Goal: Task Accomplishment & Management: Manage account settings

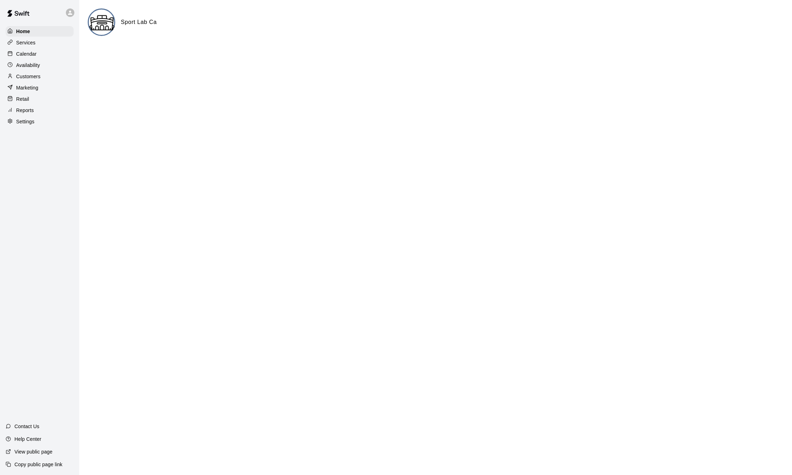
click at [36, 77] on p "Customers" at bounding box center [28, 76] width 24 height 7
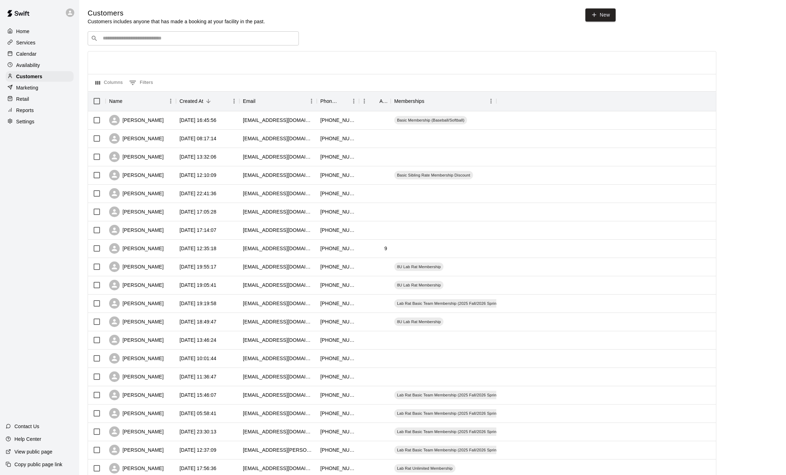
click at [144, 44] on div "​ ​" at bounding box center [193, 38] width 211 height 14
type input "***"
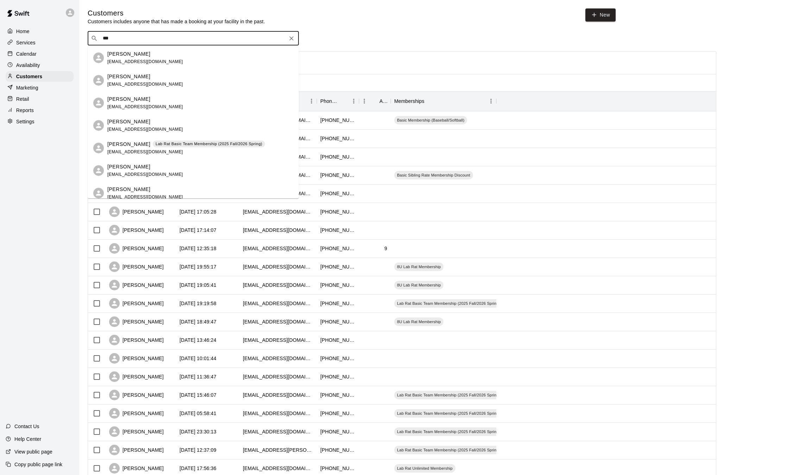
click at [146, 173] on span "[EMAIL_ADDRESS][DOMAIN_NAME]" at bounding box center [145, 174] width 76 height 5
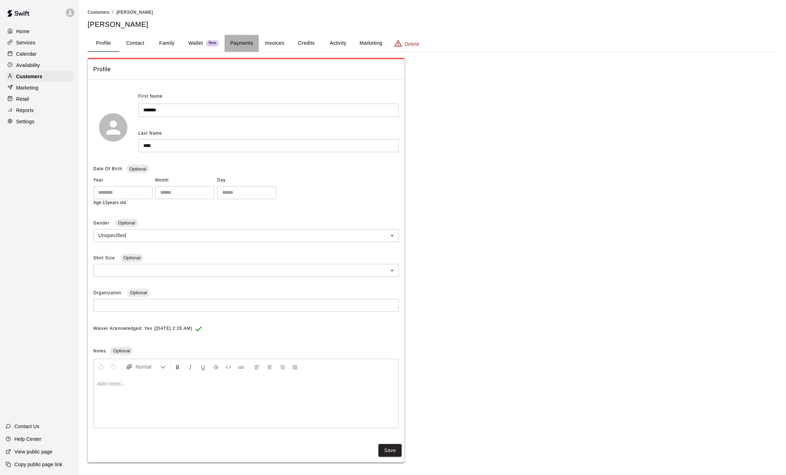
click at [243, 49] on button "Payments" at bounding box center [242, 43] width 34 height 17
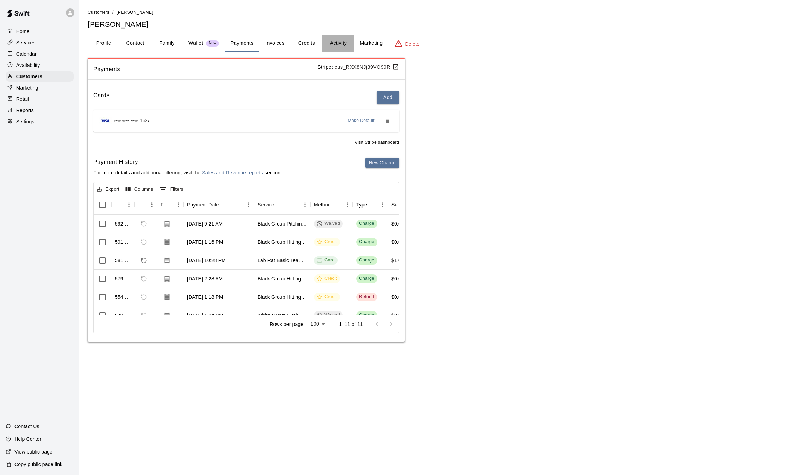
click at [347, 41] on button "Activity" at bounding box center [338, 43] width 32 height 17
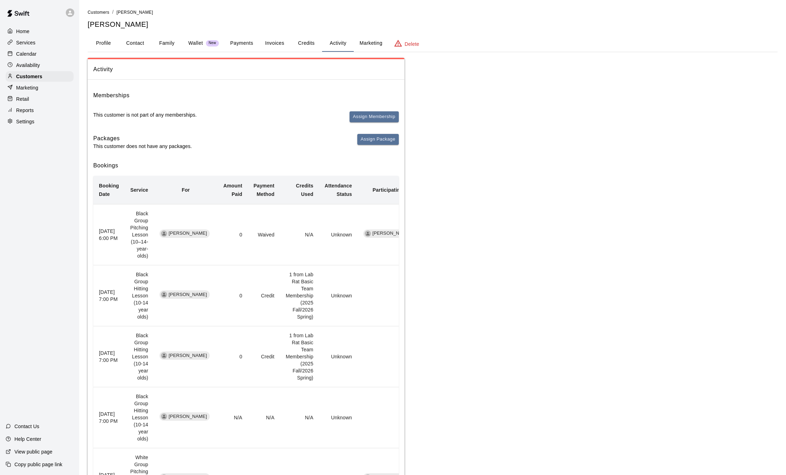
click at [237, 39] on button "Payments" at bounding box center [242, 43] width 34 height 17
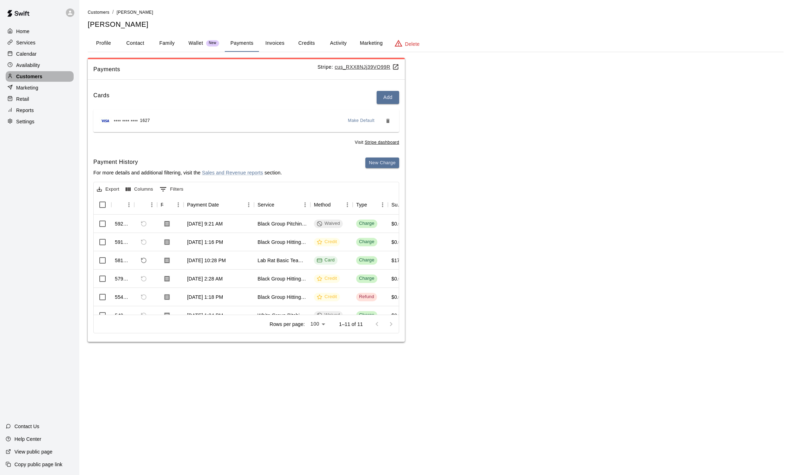
click at [32, 75] on p "Customers" at bounding box center [29, 76] width 26 height 7
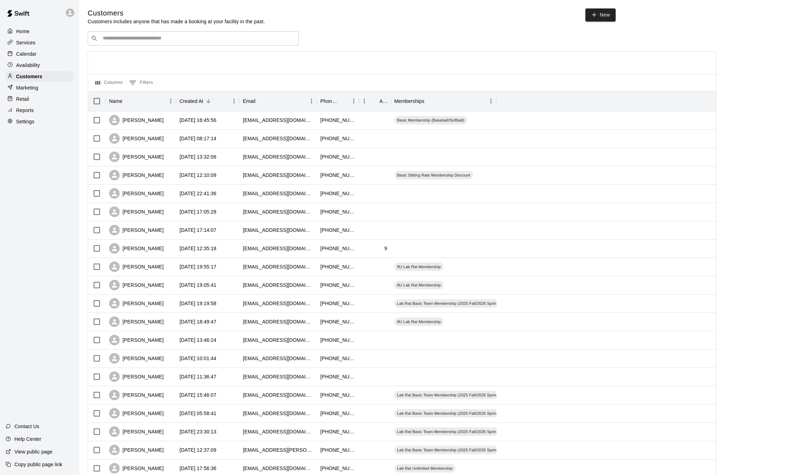
click at [126, 41] on input "Search customers by name or email" at bounding box center [198, 38] width 195 height 7
click at [186, 37] on input "Search customers by name or email" at bounding box center [198, 38] width 195 height 7
type input "*****"
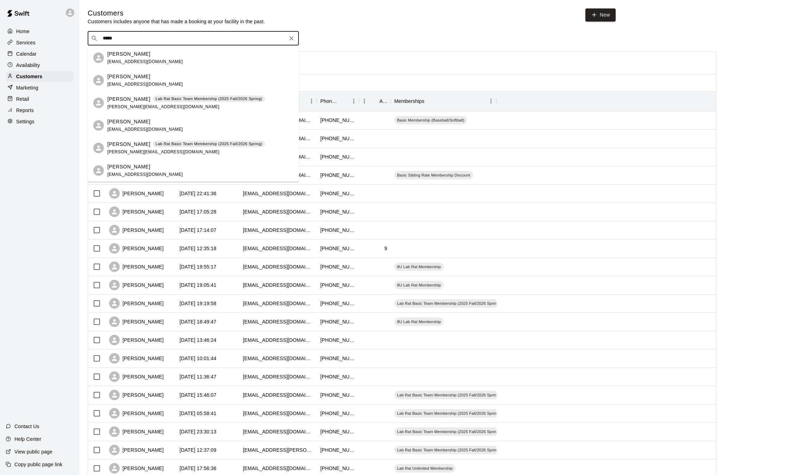
click at [171, 147] on div "Lab Rat Basic Team Membership (2025 Fall/2026 Spring)" at bounding box center [209, 144] width 112 height 7
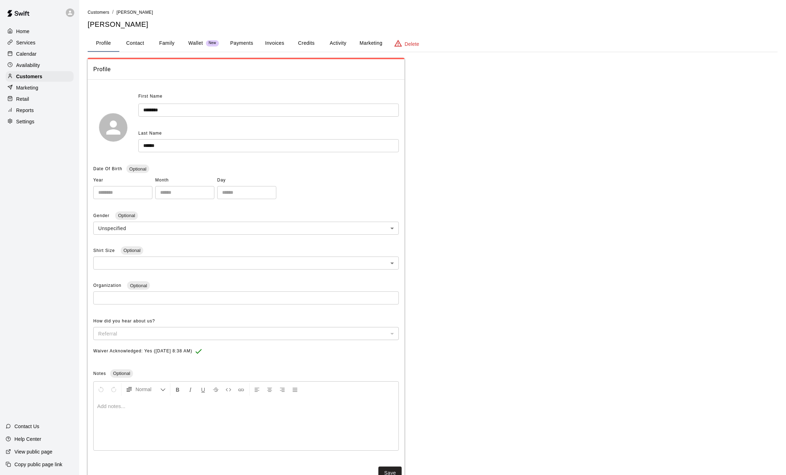
click at [329, 42] on button "Activity" at bounding box center [338, 43] width 32 height 17
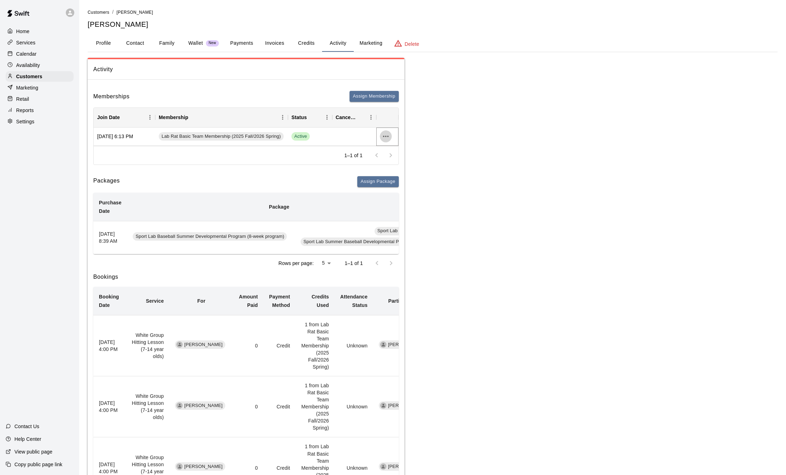
click at [383, 135] on icon "more actions" at bounding box center [386, 136] width 8 height 8
click at [389, 163] on li "Cancel" at bounding box center [400, 163] width 40 height 12
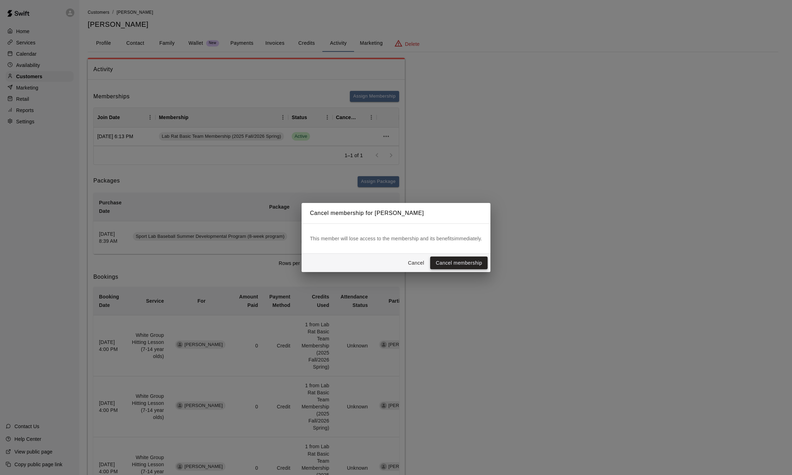
click at [452, 260] on button "Cancel membership" at bounding box center [458, 262] width 57 height 13
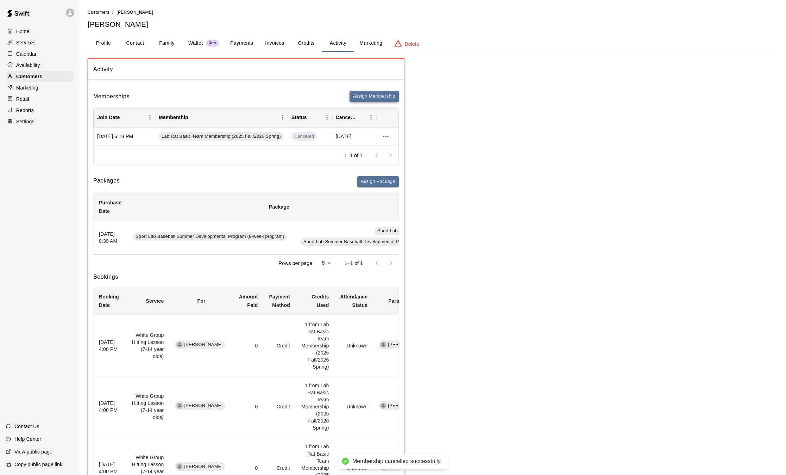
click at [376, 96] on button "Assign Membership" at bounding box center [374, 96] width 49 height 11
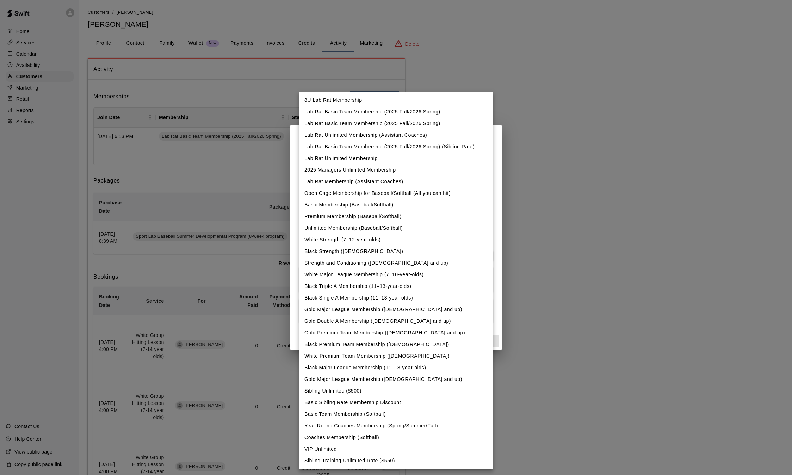
click at [381, 168] on body "Home Services Calendar Availability Customers Marketing Retail Reports Settings…" at bounding box center [396, 460] width 792 height 920
click at [361, 157] on li "Lab Rat Unlimited Membership" at bounding box center [396, 158] width 194 height 12
type input "**********"
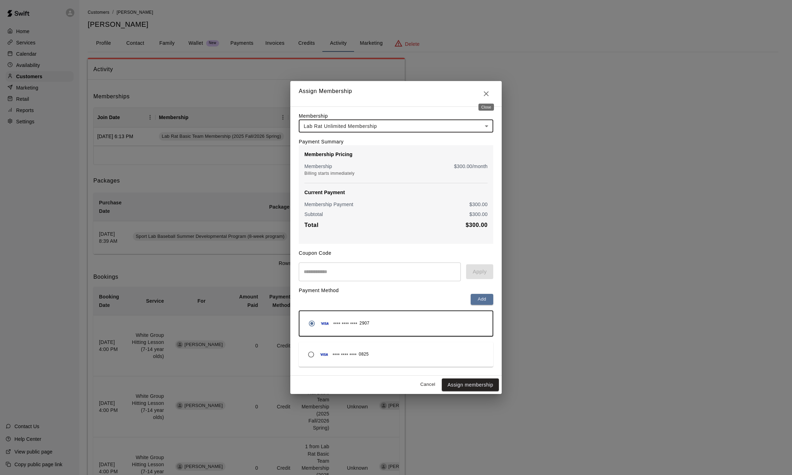
click at [488, 90] on icon "Close" at bounding box center [486, 93] width 8 height 8
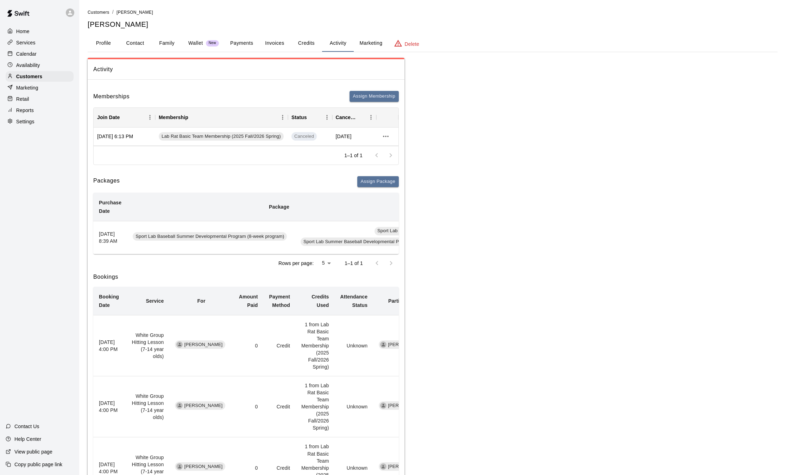
click at [244, 42] on button "Payments" at bounding box center [242, 43] width 34 height 17
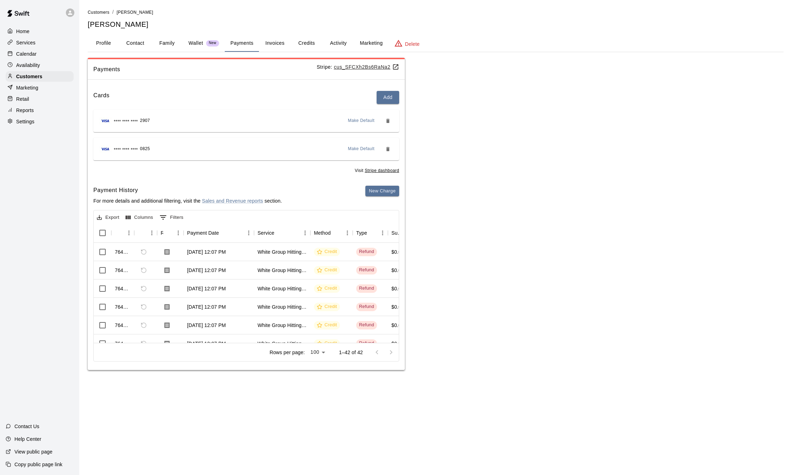
click at [376, 68] on u "cus_SFCXh2Bs6RaNa2" at bounding box center [366, 67] width 65 height 6
click at [335, 44] on button "Activity" at bounding box center [338, 43] width 32 height 17
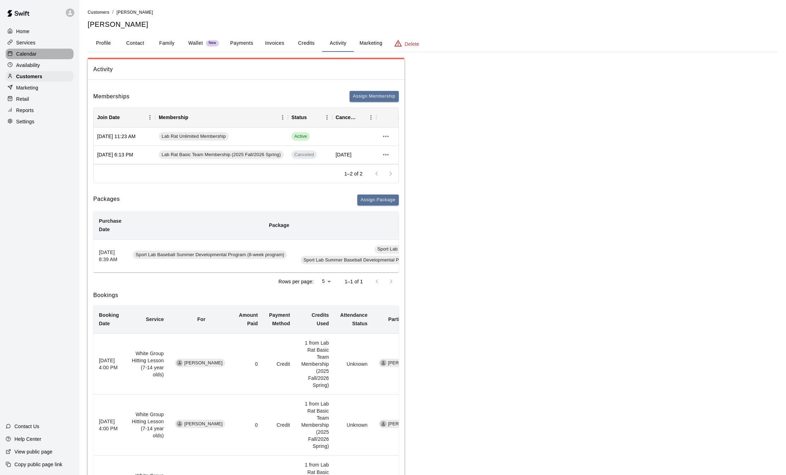
click at [21, 54] on p "Calendar" at bounding box center [26, 53] width 20 height 7
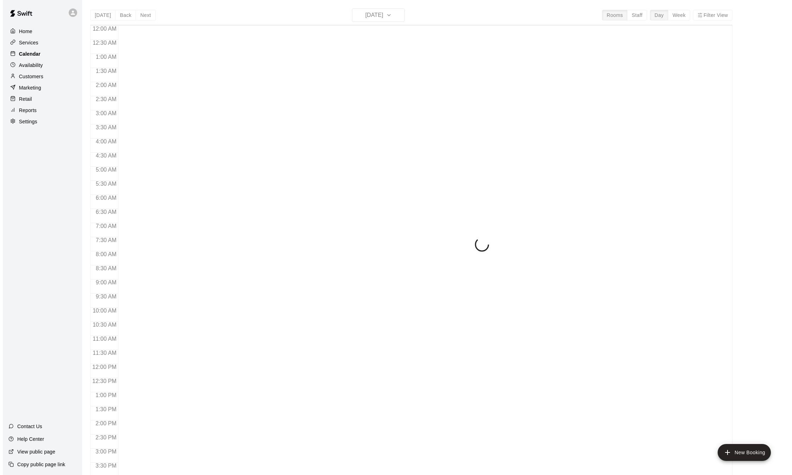
scroll to position [219, 0]
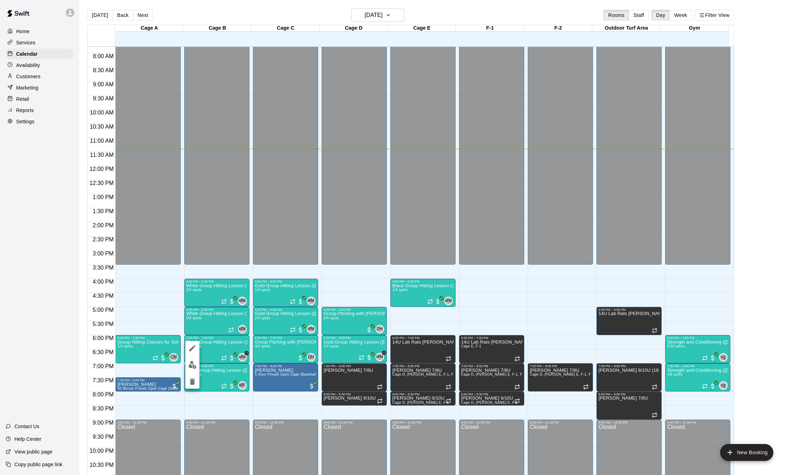
click at [193, 366] on img "edit" at bounding box center [192, 365] width 8 height 8
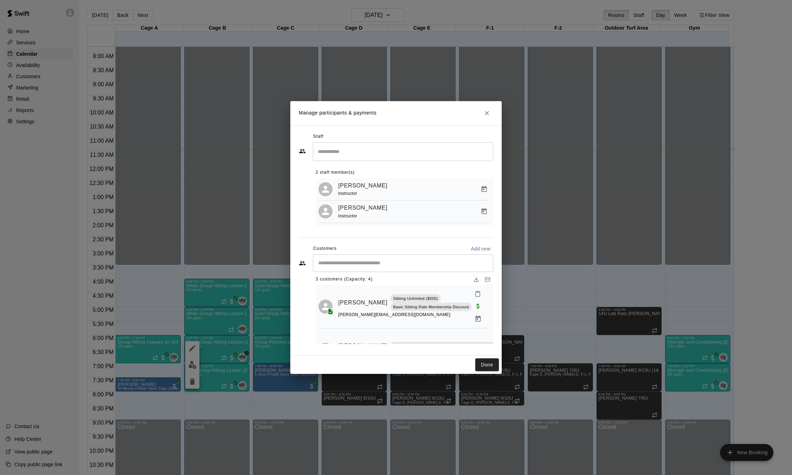
scroll to position [1, 0]
click at [485, 367] on button "Done" at bounding box center [487, 364] width 24 height 13
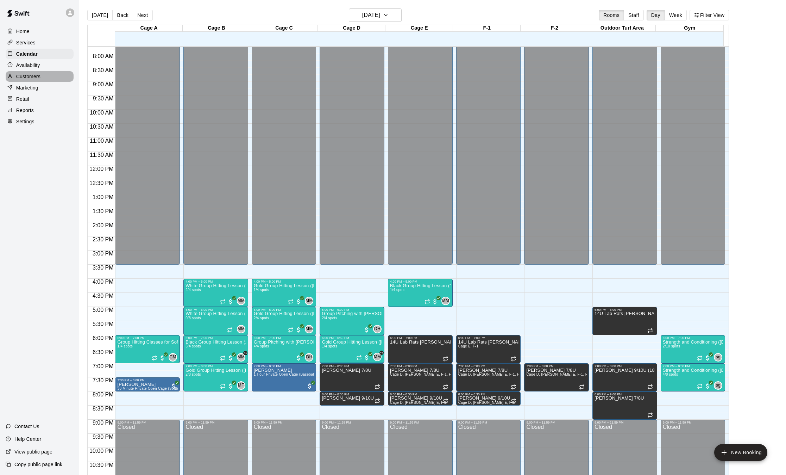
click at [35, 79] on p "Customers" at bounding box center [28, 76] width 24 height 7
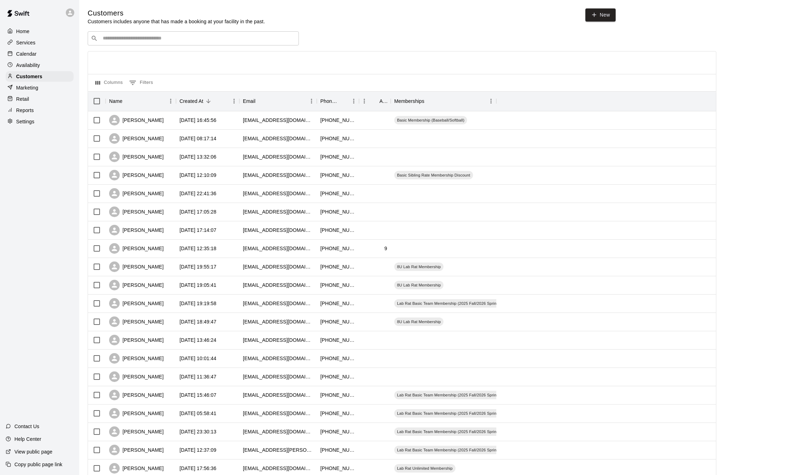
click at [222, 40] on input "Search customers by name or email" at bounding box center [198, 38] width 195 height 7
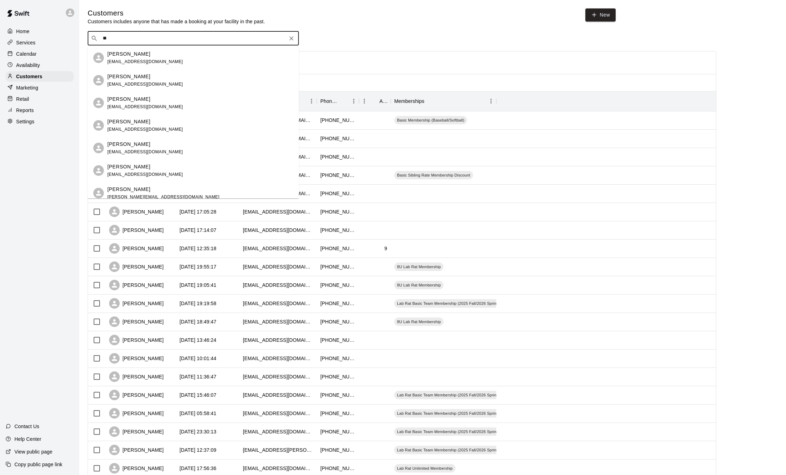
type input "*"
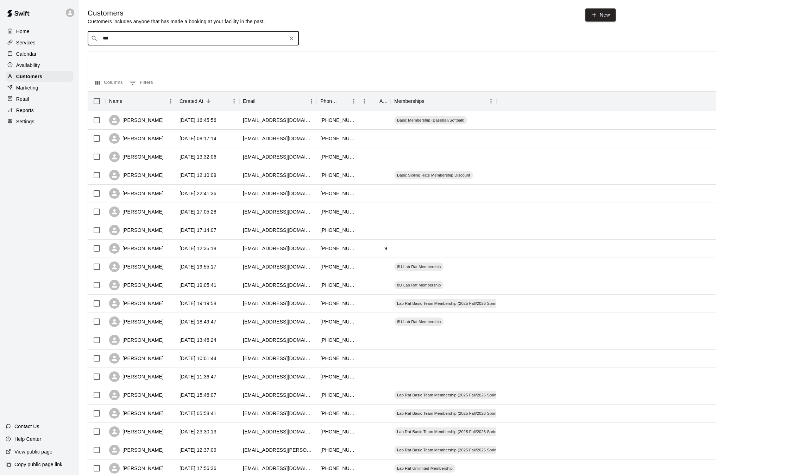
type input "****"
click at [172, 74] on p "Lab Rat Basic Team Membership (2025 Fall/2026 Spring)" at bounding box center [190, 76] width 107 height 6
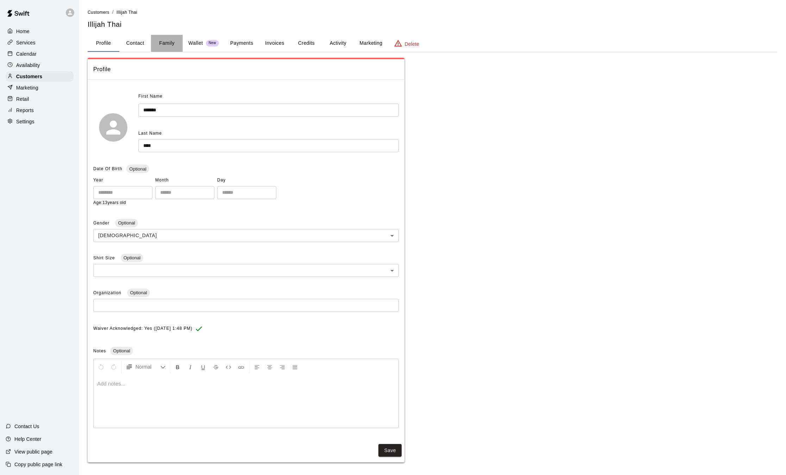
click at [166, 43] on button "Family" at bounding box center [167, 43] width 32 height 17
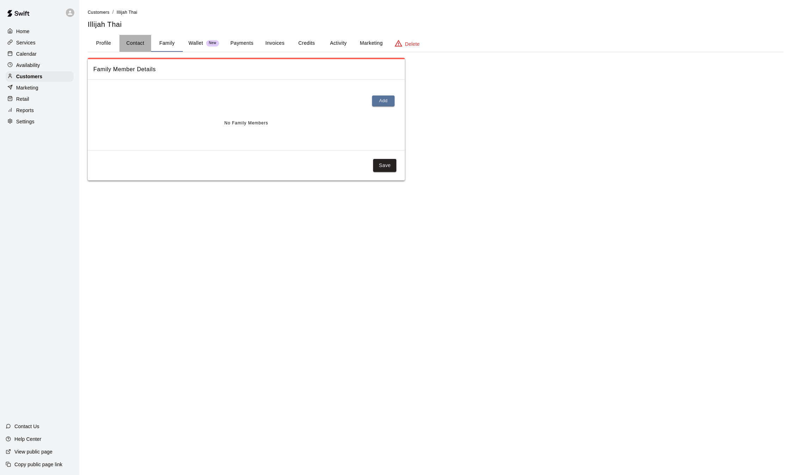
click at [149, 43] on button "Contact" at bounding box center [135, 43] width 32 height 17
select select "**"
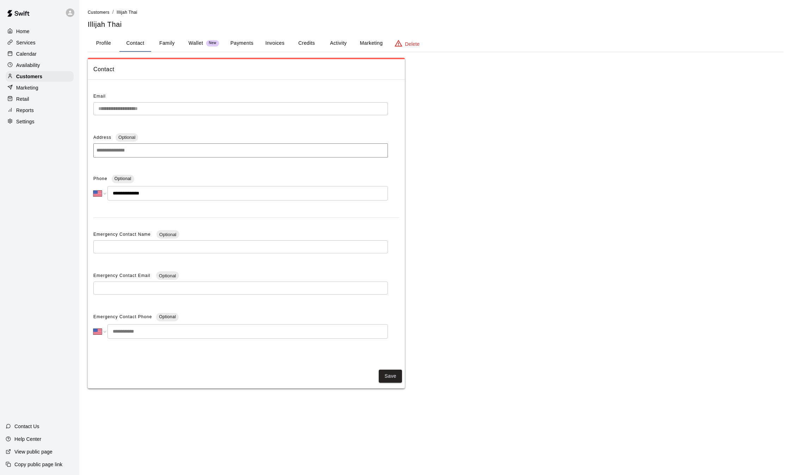
click at [251, 45] on button "Payments" at bounding box center [242, 43] width 34 height 17
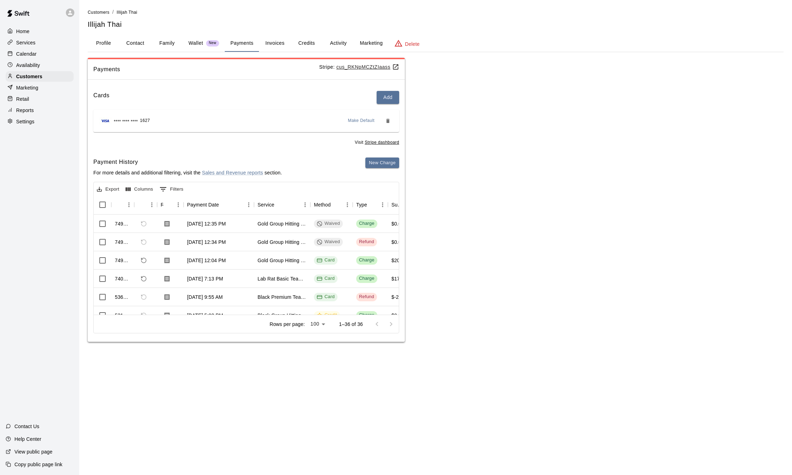
click at [310, 43] on button "Credits" at bounding box center [307, 43] width 32 height 17
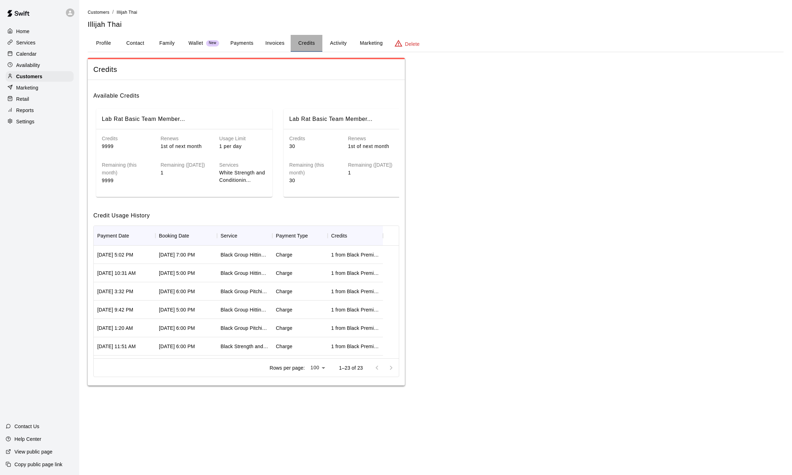
click at [311, 48] on button "Credits" at bounding box center [307, 43] width 32 height 17
click at [341, 43] on button "Activity" at bounding box center [338, 43] width 32 height 17
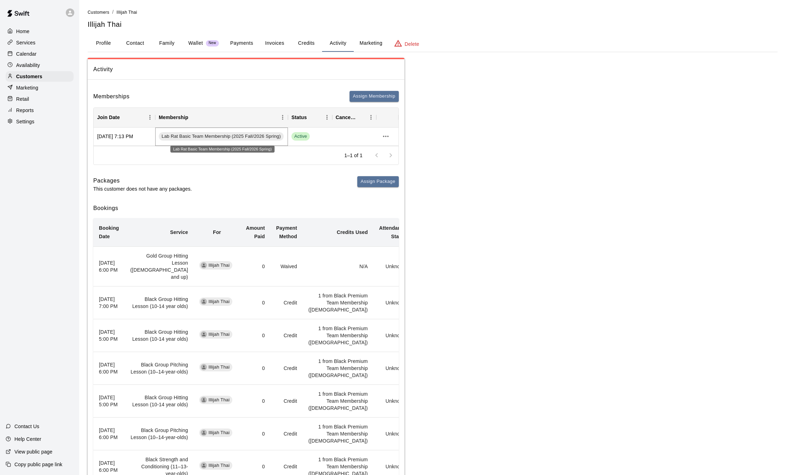
click at [227, 135] on span "Lab Rat Basic Team Membership (2025 Fall/2026 Spring)" at bounding box center [221, 136] width 125 height 7
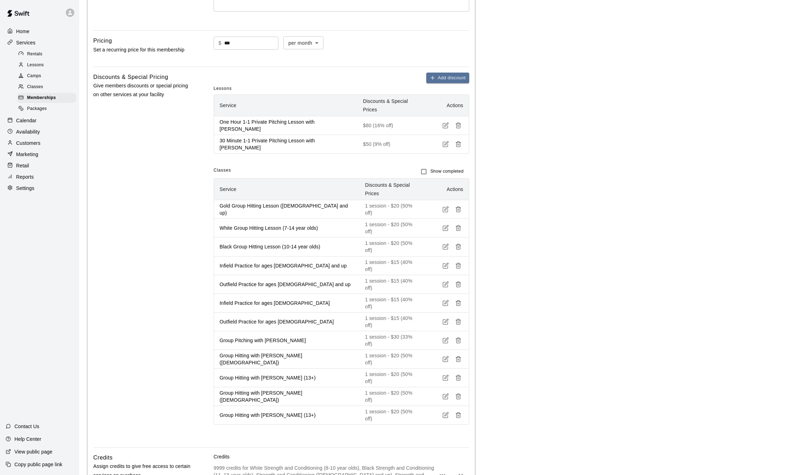
scroll to position [210, 0]
drag, startPoint x: 214, startPoint y: 94, endPoint x: 90, endPoint y: 161, distance: 140.5
click at [90, 161] on div "**********" at bounding box center [281, 215] width 387 height 733
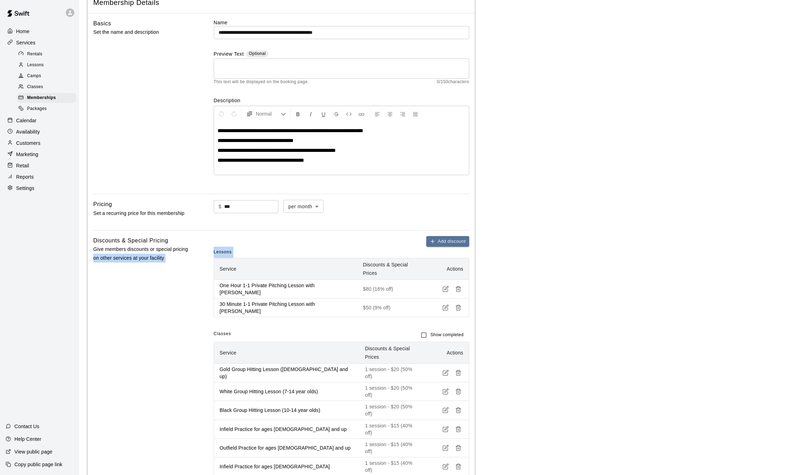
scroll to position [0, 0]
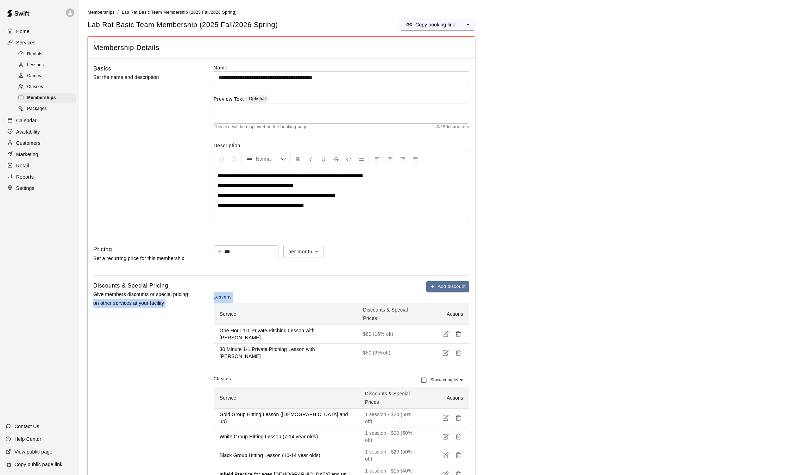
click at [26, 153] on div "Marketing" at bounding box center [40, 154] width 68 height 11
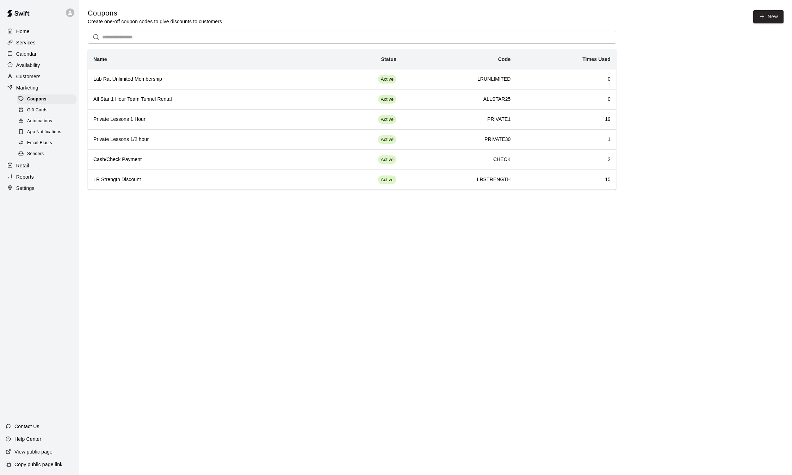
click at [16, 80] on p "Customers" at bounding box center [28, 76] width 24 height 7
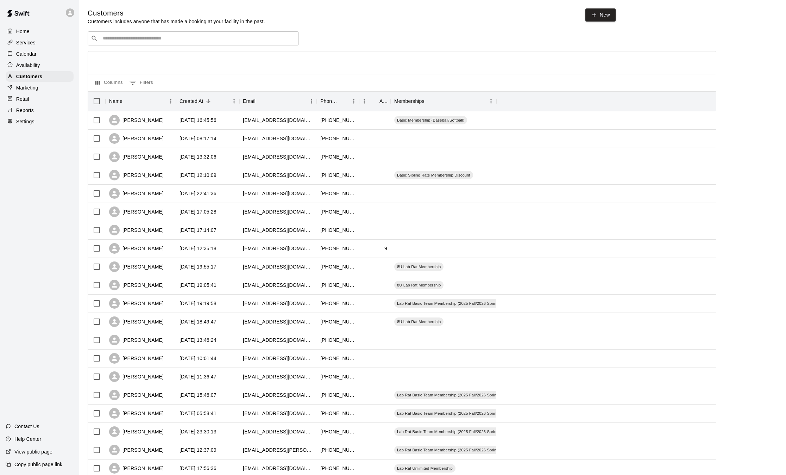
click at [138, 40] on input "Search customers by name or email" at bounding box center [198, 38] width 195 height 7
type input "****"
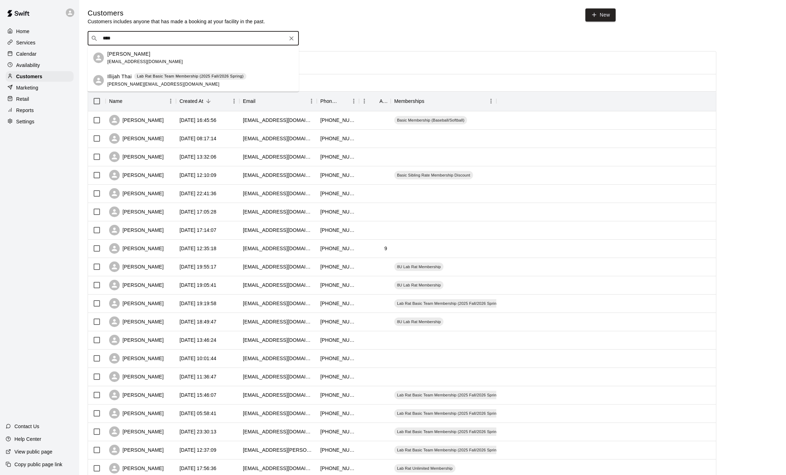
click at [121, 55] on p "[PERSON_NAME]" at bounding box center [128, 53] width 43 height 7
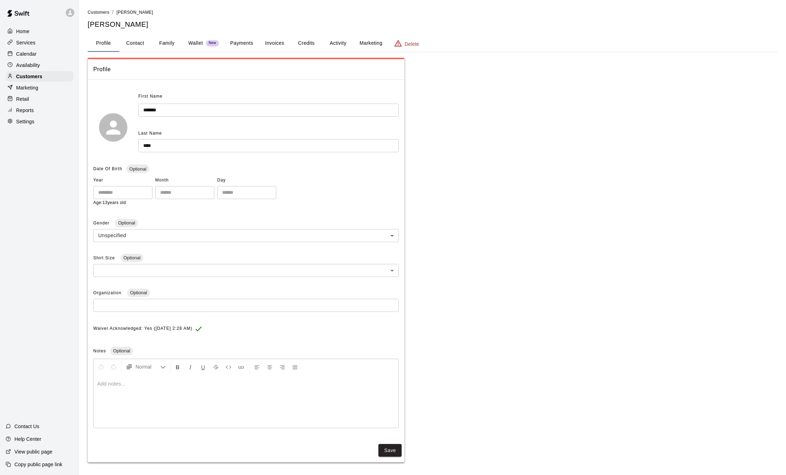
click at [24, 54] on p "Calendar" at bounding box center [26, 53] width 20 height 7
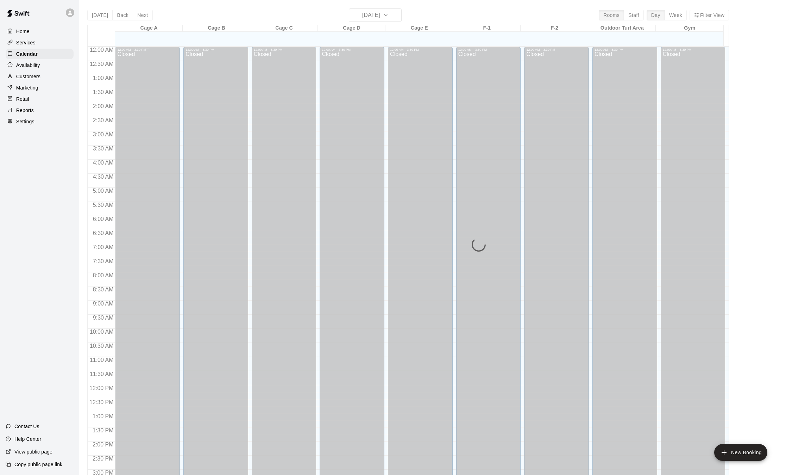
scroll to position [219, 0]
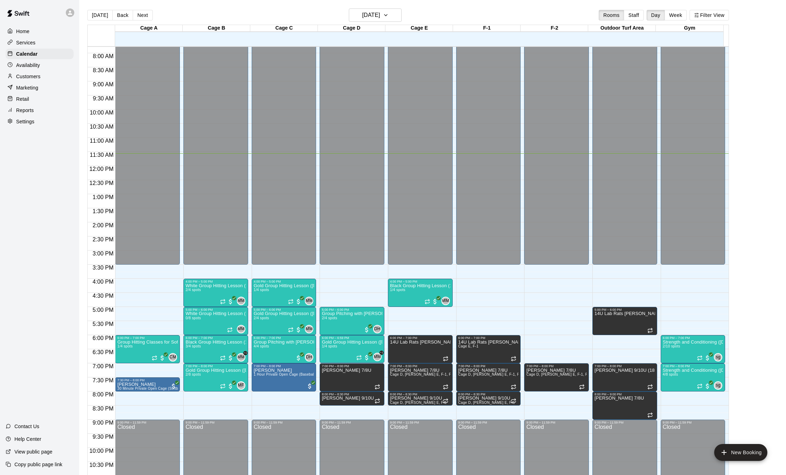
click at [29, 77] on p "Customers" at bounding box center [28, 76] width 24 height 7
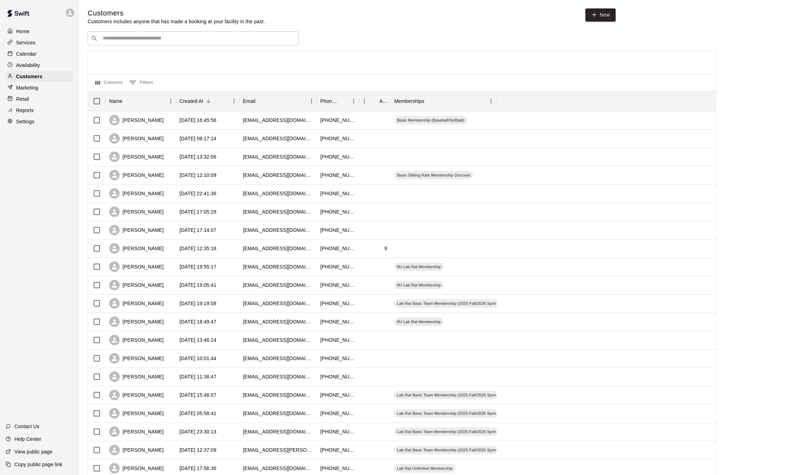
click at [208, 42] on input "Search customers by name or email" at bounding box center [198, 38] width 195 height 7
type input "****"
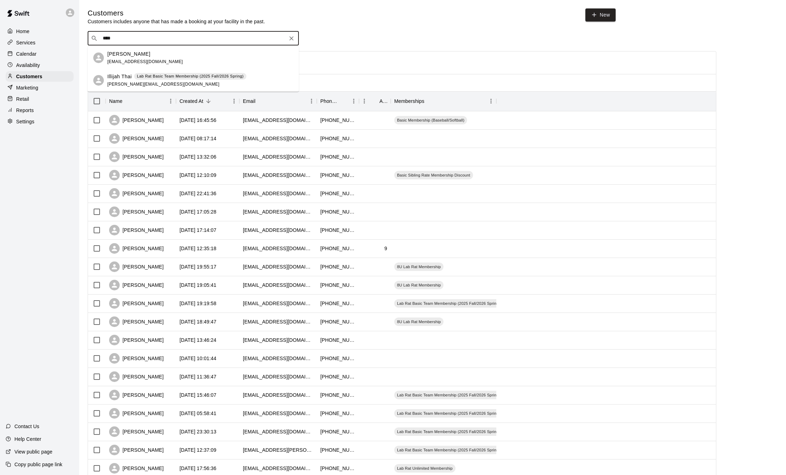
click at [180, 80] on div "Illijah Thai Lab Rat Basic Team Membership (2025 Fall/2026 Spring) [PERSON_NAME…" at bounding box center [176, 80] width 139 height 15
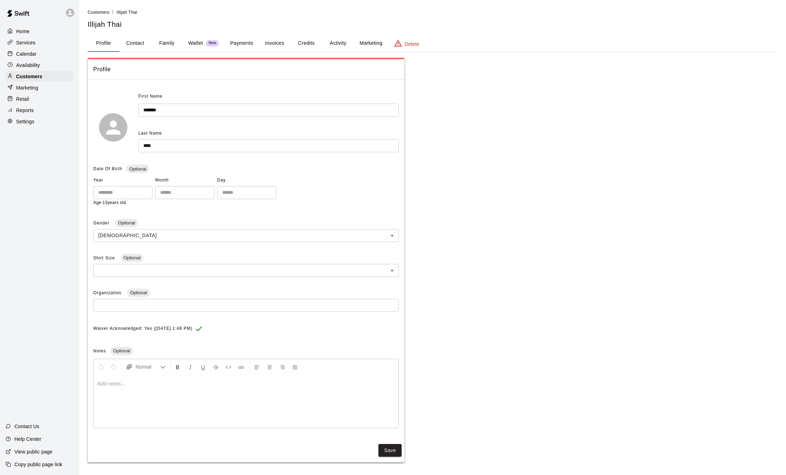
click at [233, 44] on button "Payments" at bounding box center [242, 43] width 34 height 17
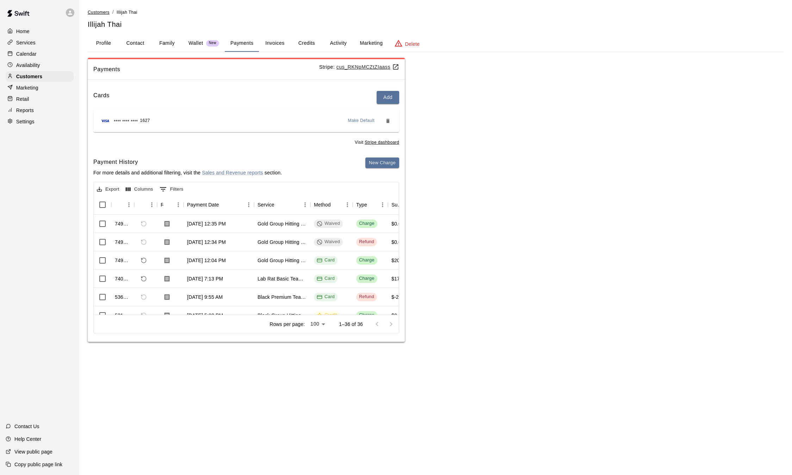
click at [94, 10] on span "Customers" at bounding box center [99, 12] width 22 height 5
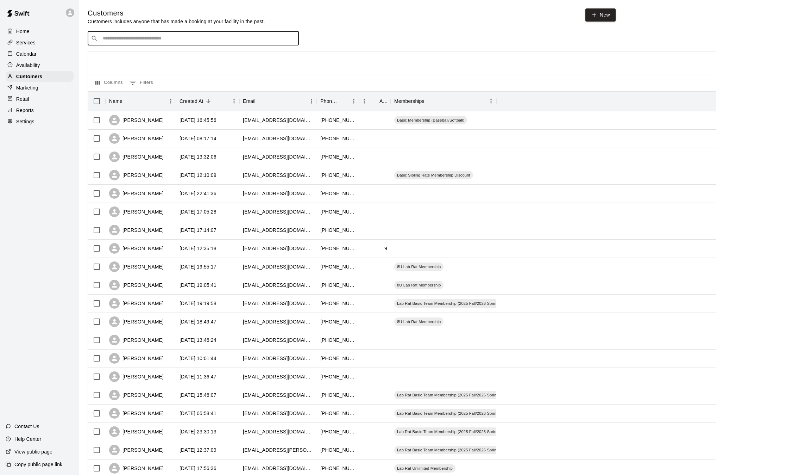
click at [124, 40] on input "Search customers by name or email" at bounding box center [198, 38] width 195 height 7
type input "****"
click at [156, 56] on p "Lab Rat Unlimited Membership" at bounding box center [184, 54] width 57 height 6
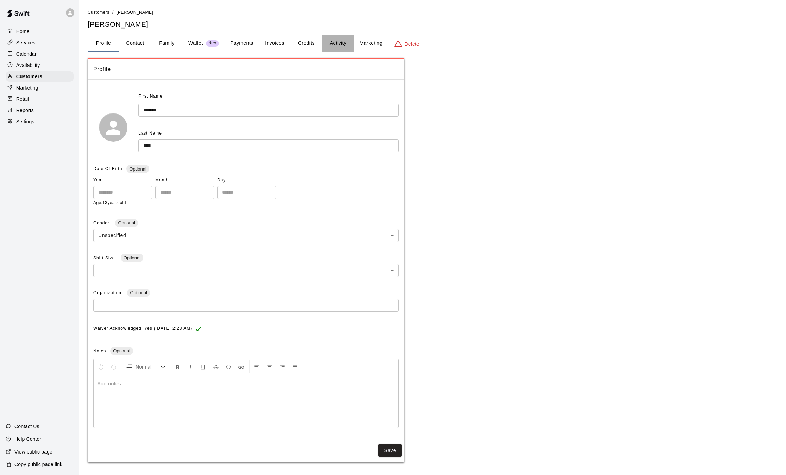
click at [329, 42] on button "Activity" at bounding box center [338, 43] width 32 height 17
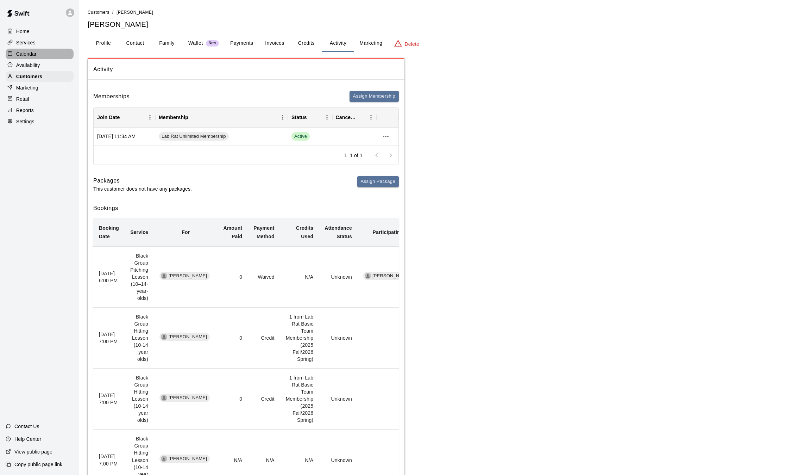
click at [25, 55] on p "Calendar" at bounding box center [26, 53] width 20 height 7
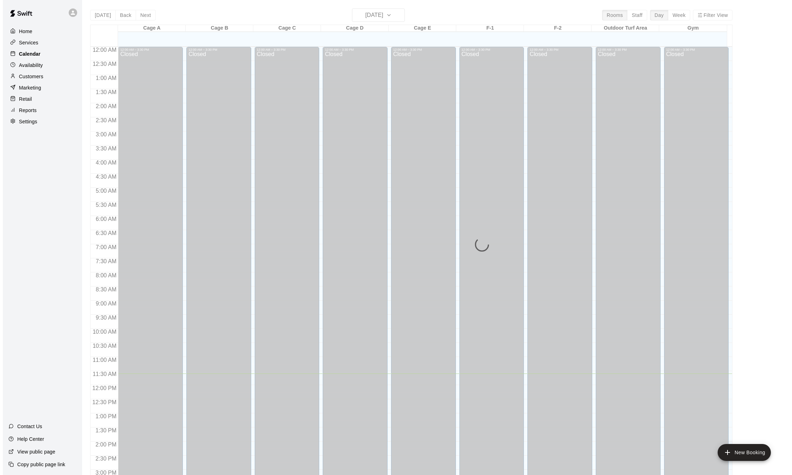
scroll to position [219, 0]
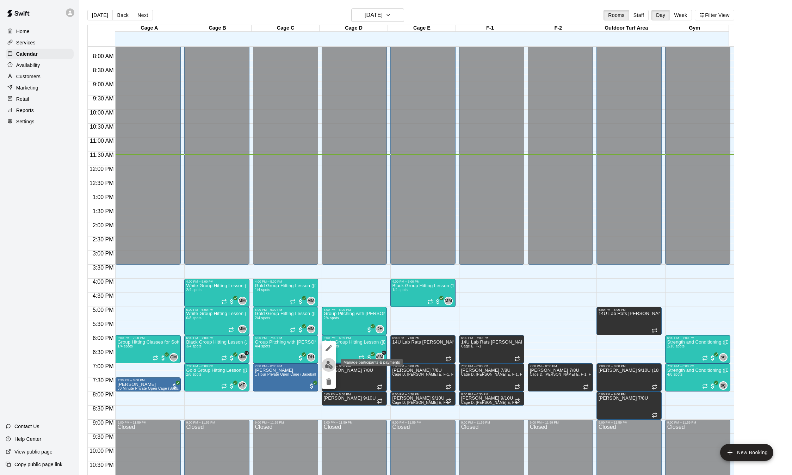
click at [330, 363] on img "edit" at bounding box center [329, 365] width 8 height 8
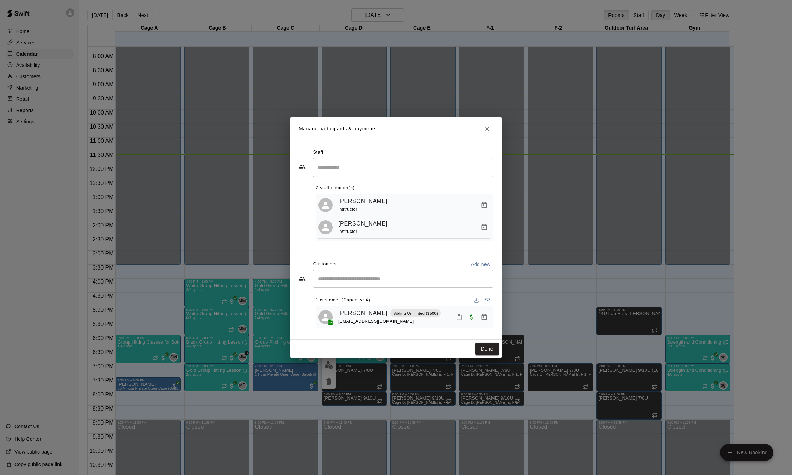
click at [364, 282] on input "Start typing to search customers..." at bounding box center [403, 278] width 174 height 7
type input "****"
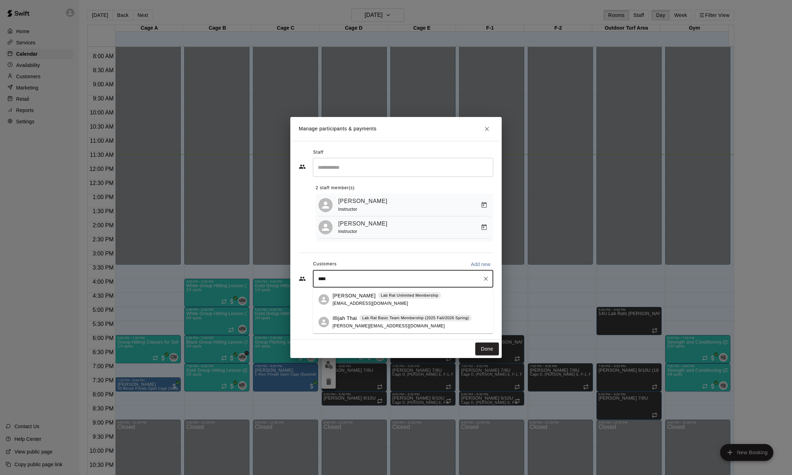
click at [367, 301] on span "[EMAIL_ADDRESS][DOMAIN_NAME]" at bounding box center [370, 303] width 76 height 5
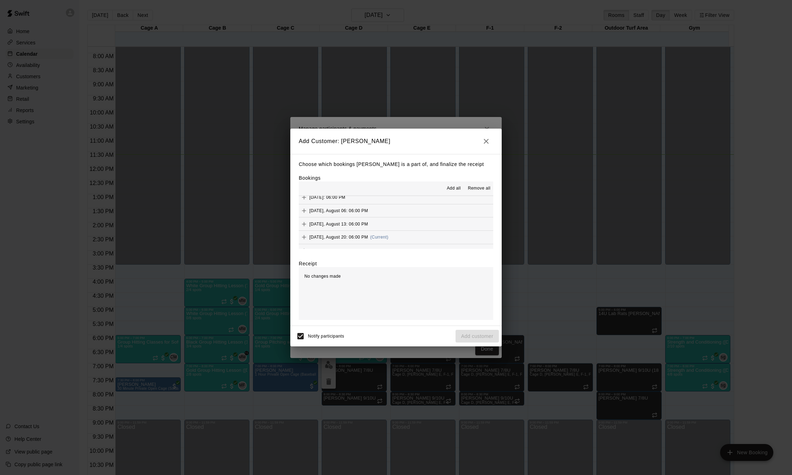
scroll to position [40, 0]
click at [316, 229] on span "[DATE], August 20: 06:00 PM" at bounding box center [338, 228] width 59 height 5
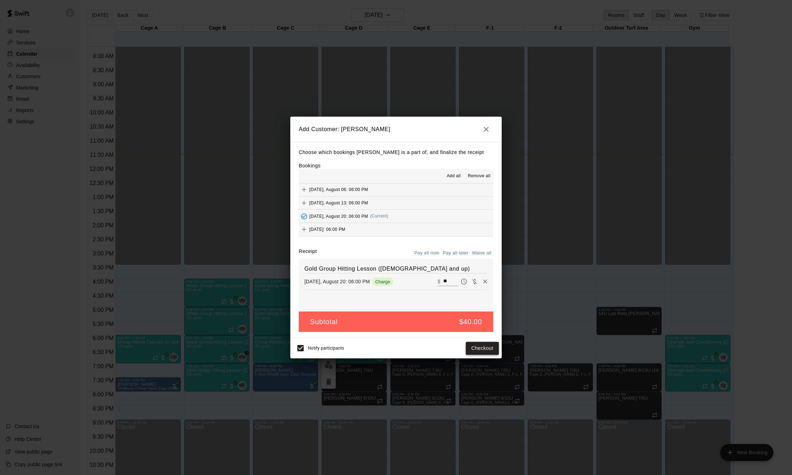
click at [480, 347] on button "Checkout" at bounding box center [482, 348] width 33 height 13
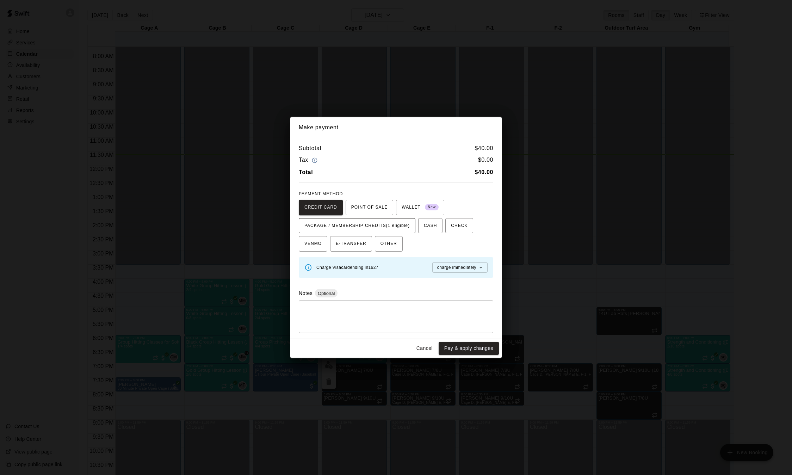
click at [397, 221] on span "PACKAGE / MEMBERSHIP CREDITS (1 eligible)" at bounding box center [356, 225] width 105 height 11
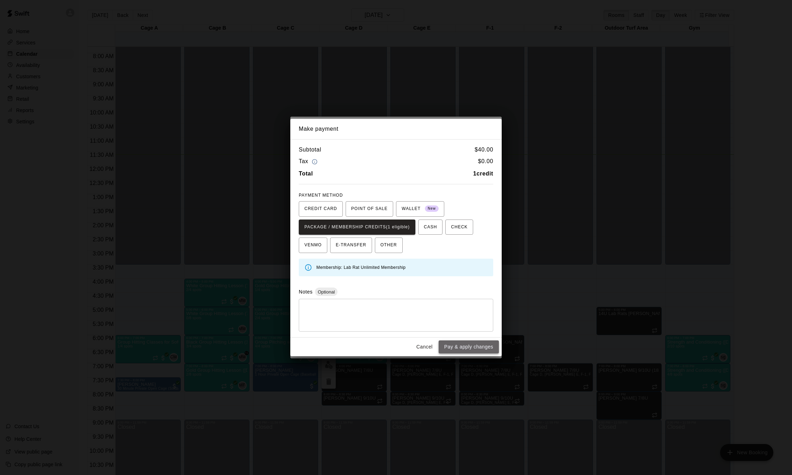
click at [471, 345] on button "Pay & apply changes" at bounding box center [468, 346] width 60 height 13
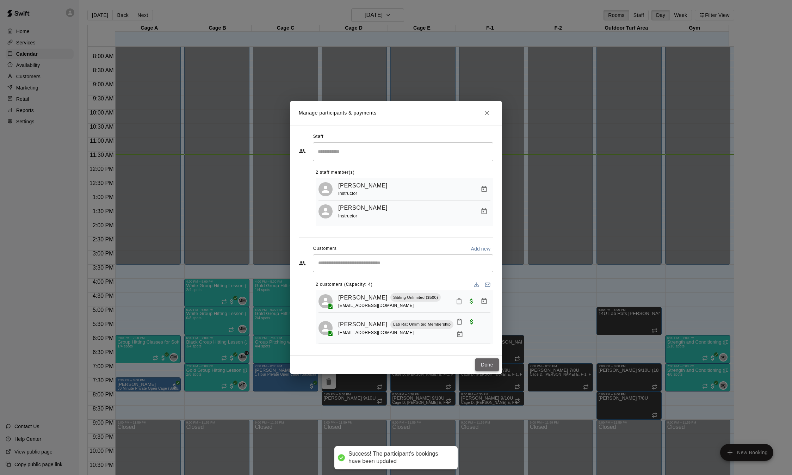
click at [482, 361] on button "Done" at bounding box center [487, 364] width 24 height 13
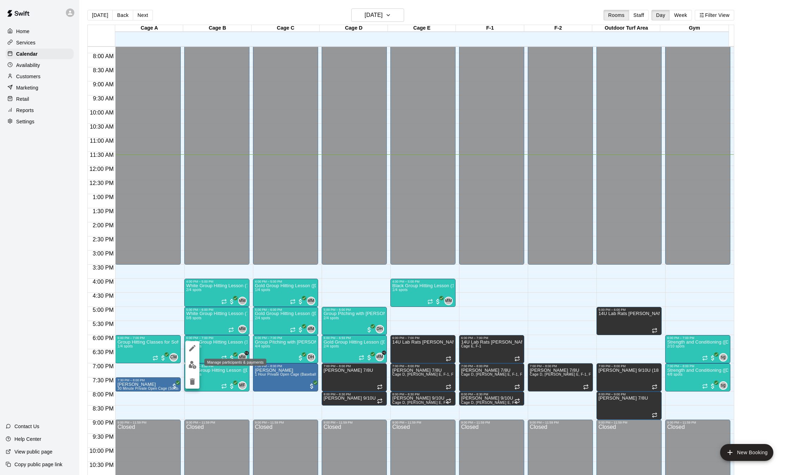
click at [189, 366] on img "edit" at bounding box center [192, 365] width 8 height 8
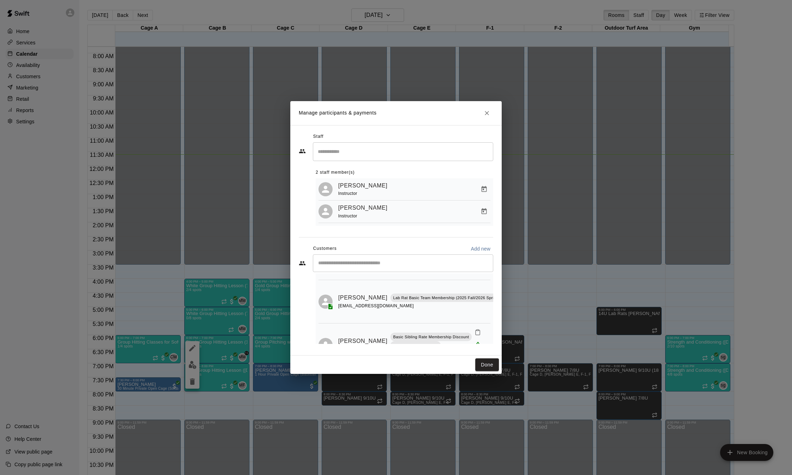
scroll to position [63, 0]
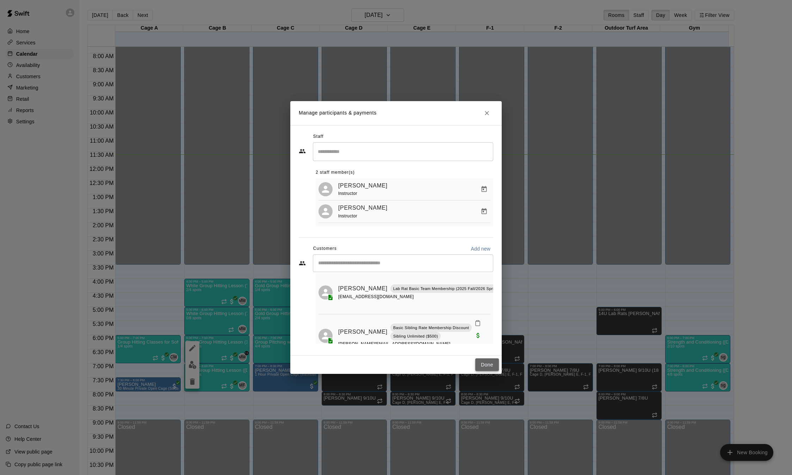
click at [493, 363] on button "Done" at bounding box center [487, 364] width 24 height 13
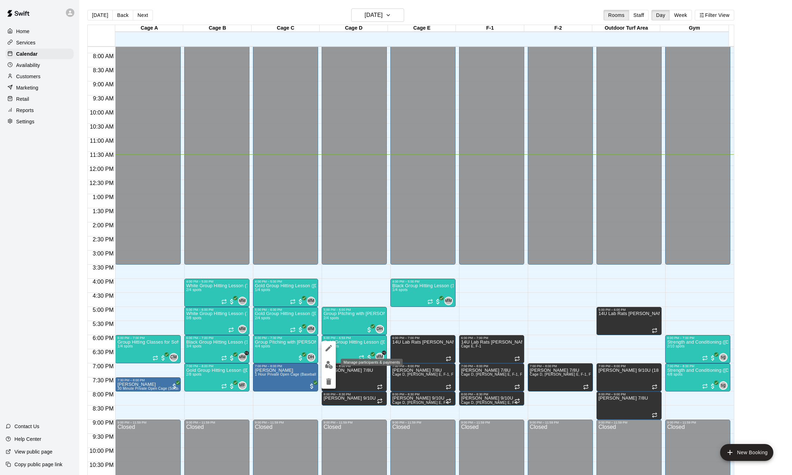
click at [331, 362] on img "edit" at bounding box center [329, 365] width 8 height 8
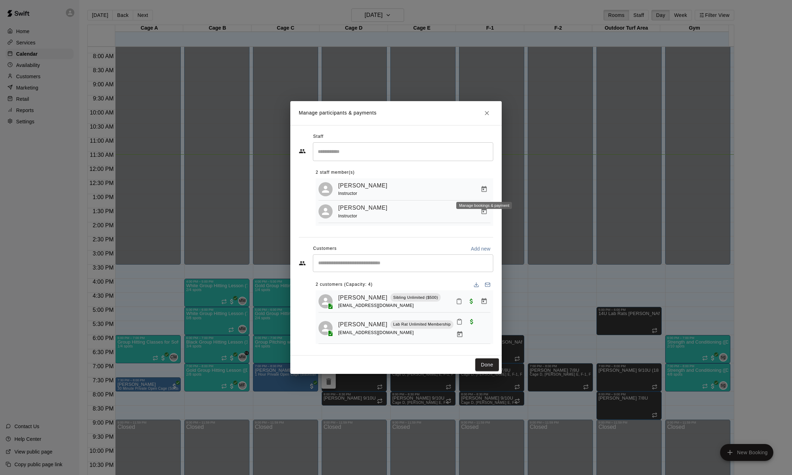
click at [483, 189] on icon "Manage bookings & payment" at bounding box center [483, 189] width 7 height 7
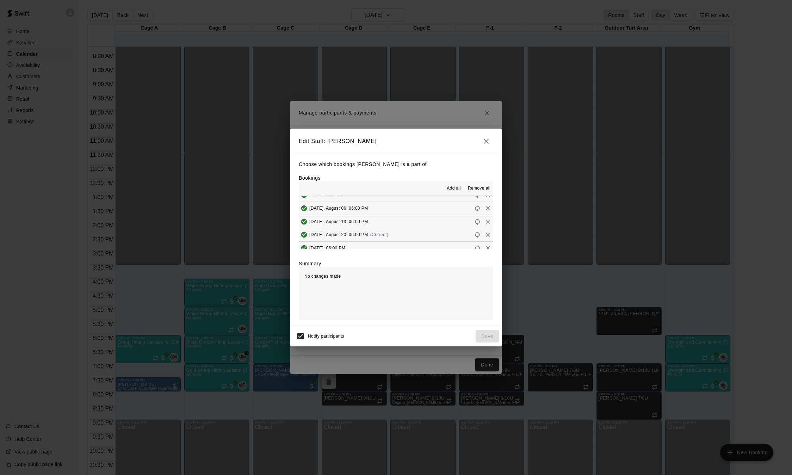
scroll to position [40, 0]
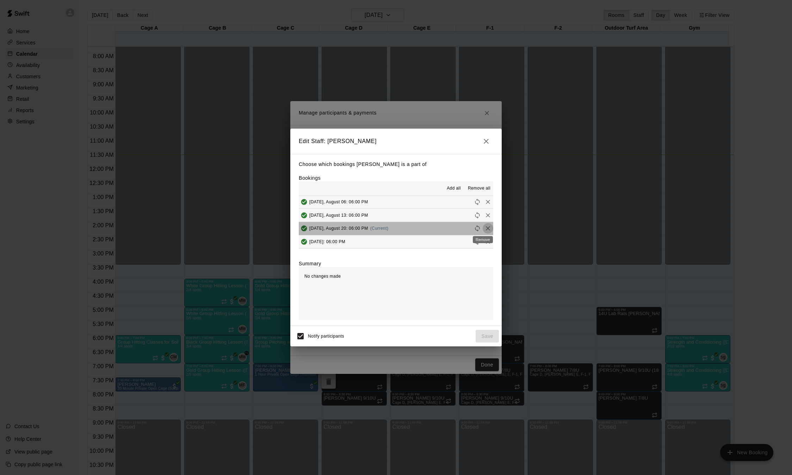
click at [484, 228] on icon "Remove" at bounding box center [487, 228] width 7 height 7
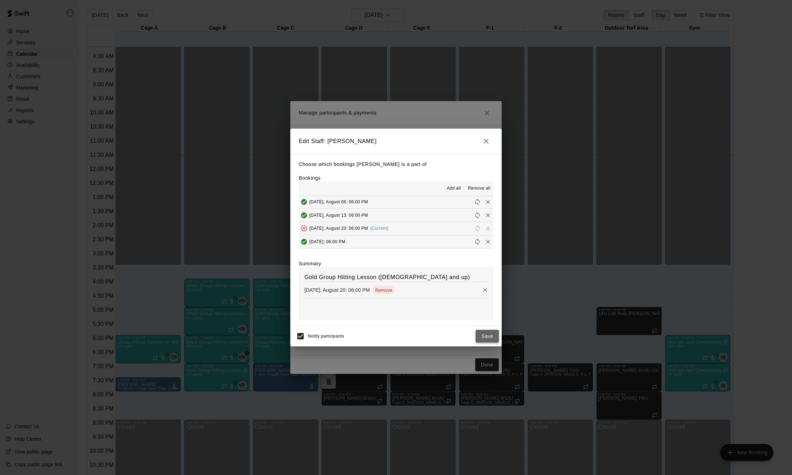
click at [484, 338] on button "Save" at bounding box center [486, 336] width 23 height 13
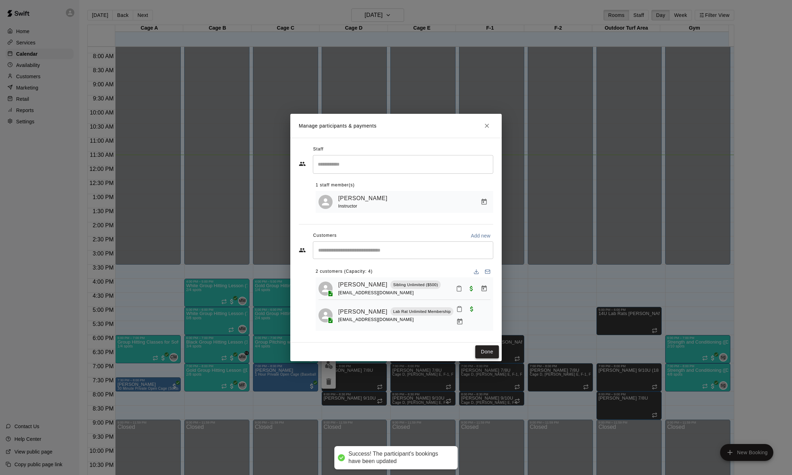
click at [489, 352] on button "Done" at bounding box center [487, 351] width 24 height 13
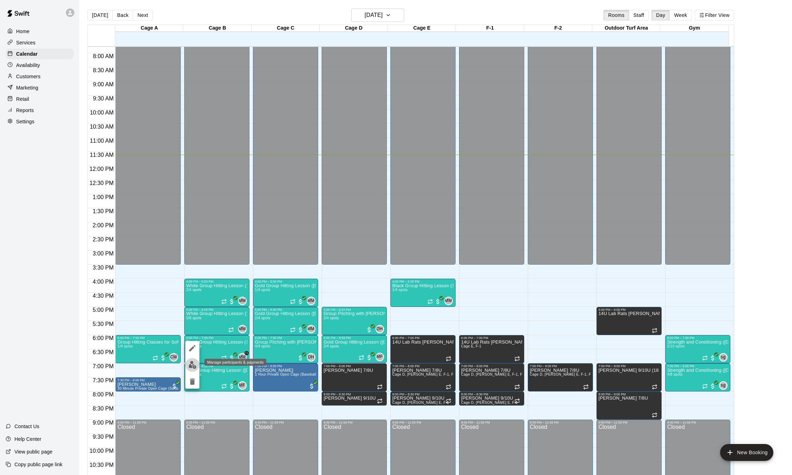
click at [194, 363] on img "edit" at bounding box center [192, 365] width 8 height 8
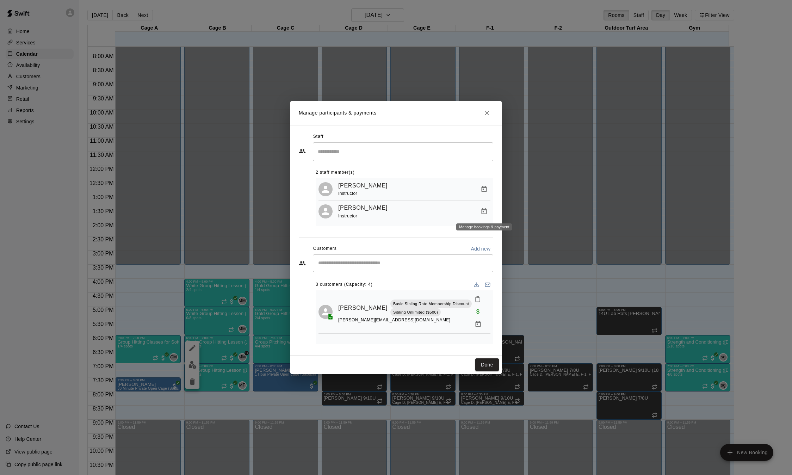
click at [482, 210] on icon "Manage bookings & payment" at bounding box center [483, 211] width 5 height 6
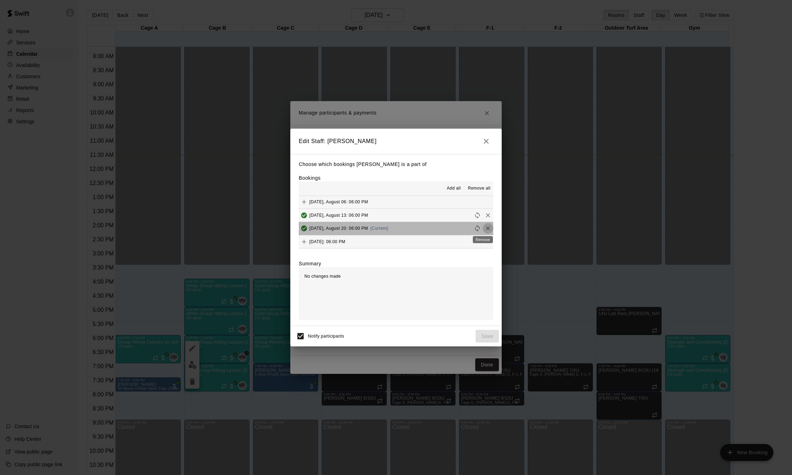
click at [484, 230] on icon "Remove" at bounding box center [487, 228] width 7 height 7
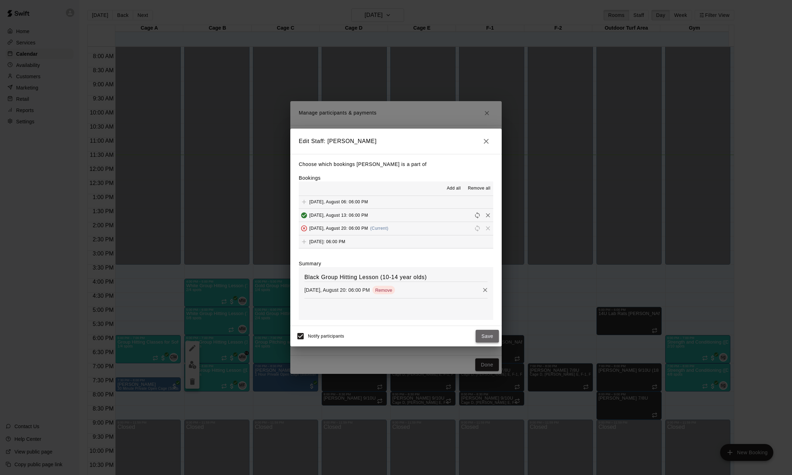
click at [488, 338] on button "Save" at bounding box center [486, 336] width 23 height 13
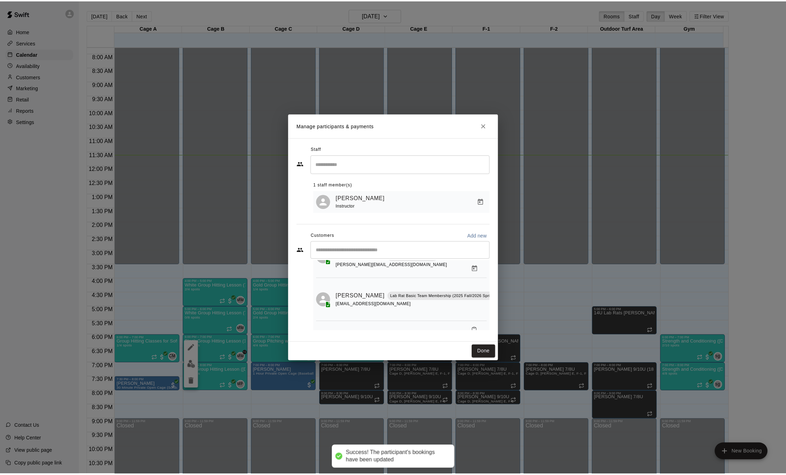
scroll to position [55, 0]
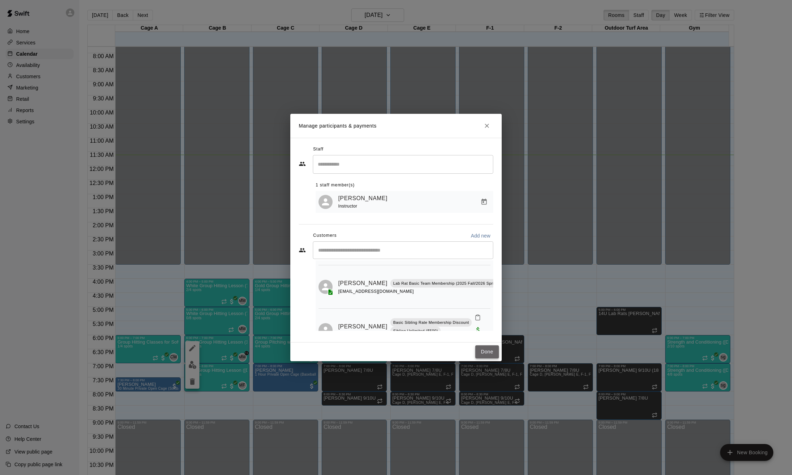
click at [488, 352] on button "Done" at bounding box center [487, 351] width 24 height 13
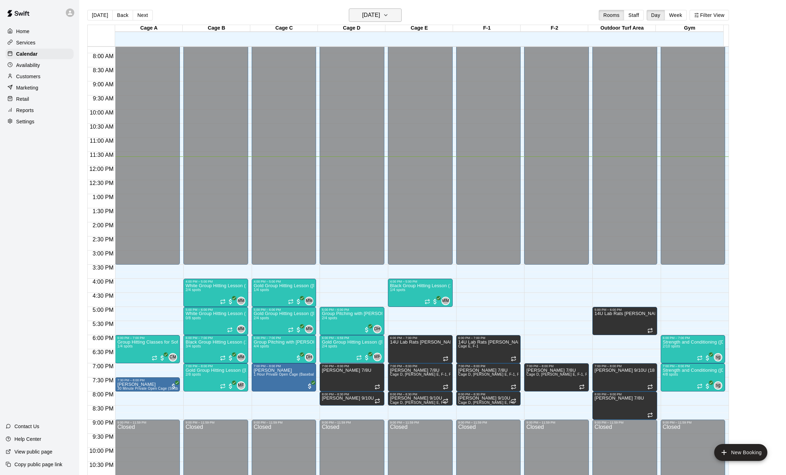
click at [362, 12] on h6 "[DATE]" at bounding box center [371, 15] width 18 height 10
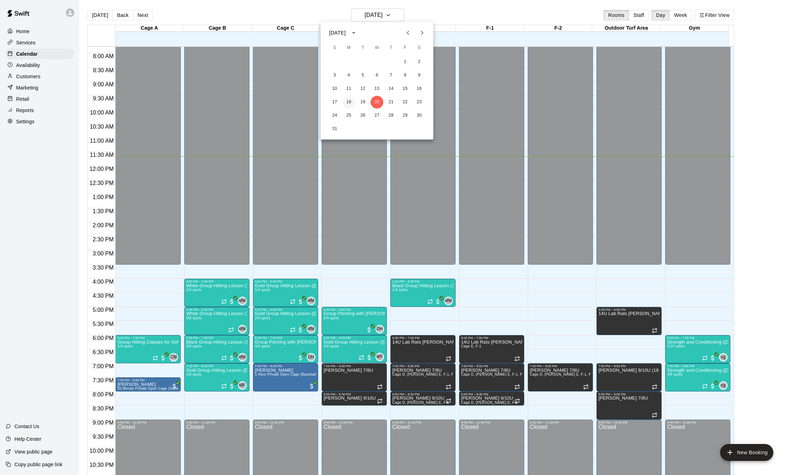
click at [348, 101] on button "18" at bounding box center [348, 102] width 13 height 13
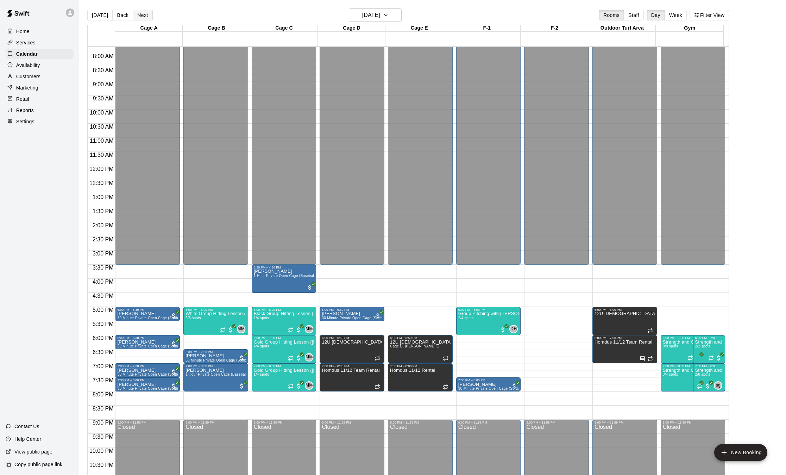
click at [144, 13] on button "Next" at bounding box center [143, 15] width 20 height 11
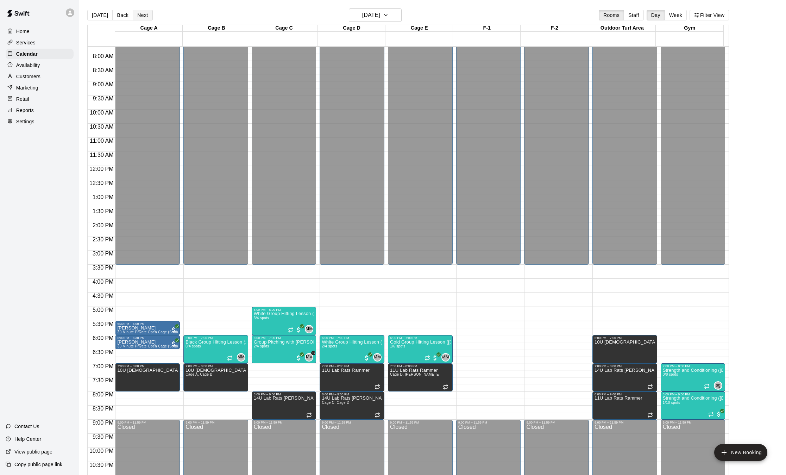
click at [142, 18] on button "Next" at bounding box center [143, 15] width 20 height 11
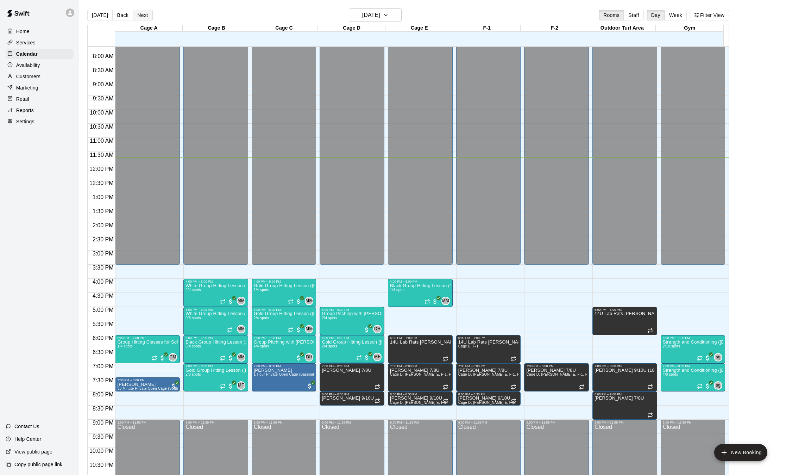
click at [145, 18] on button "Next" at bounding box center [143, 15] width 20 height 11
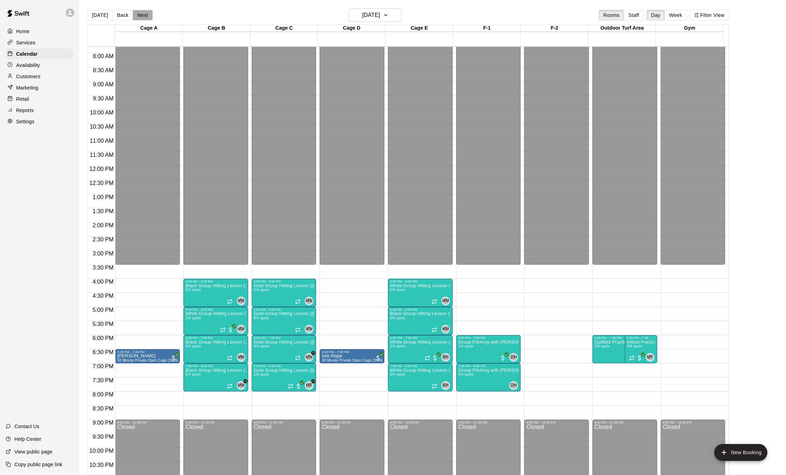
click at [145, 18] on button "Next" at bounding box center [143, 15] width 20 height 11
